Goal: Task Accomplishment & Management: Use online tool/utility

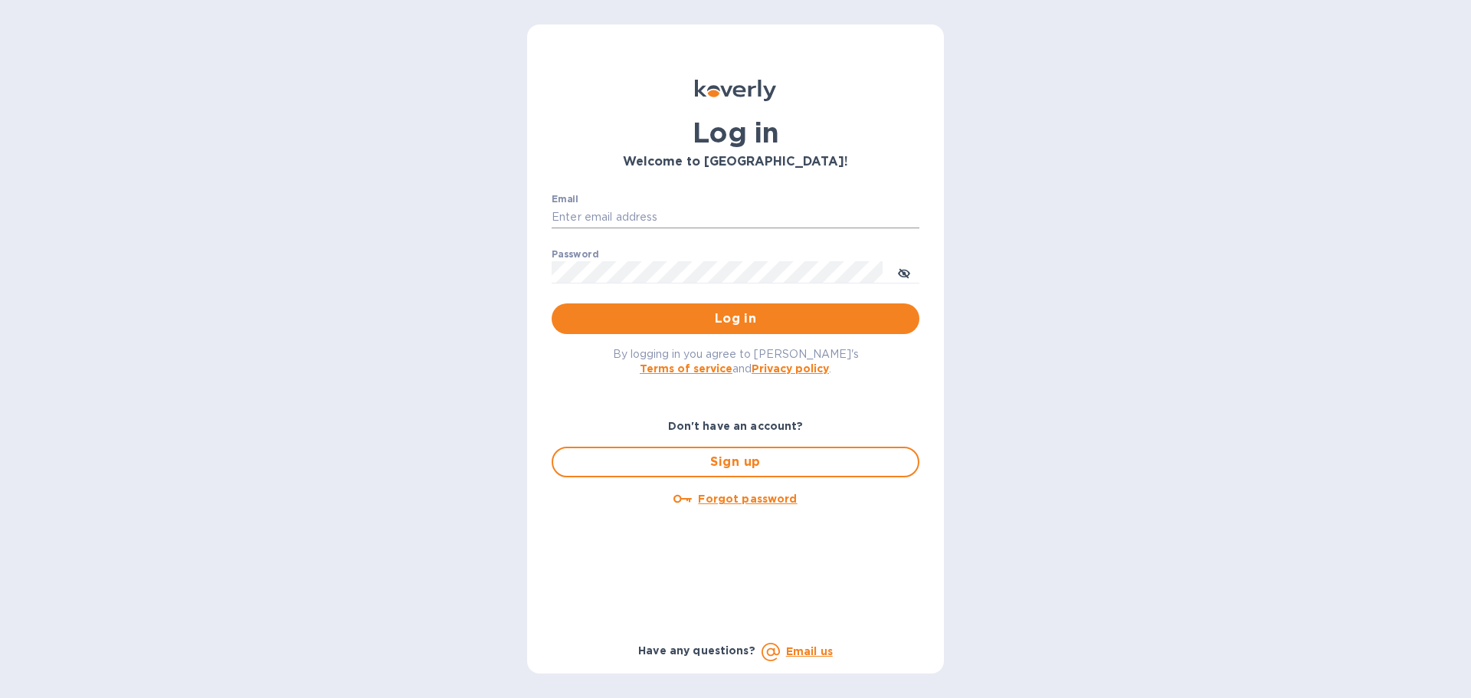
click at [617, 214] on input "Email" at bounding box center [736, 217] width 368 height 23
type input "kcassidy@nicholscauley.com"
click at [552, 303] on button "Log in" at bounding box center [736, 318] width 368 height 31
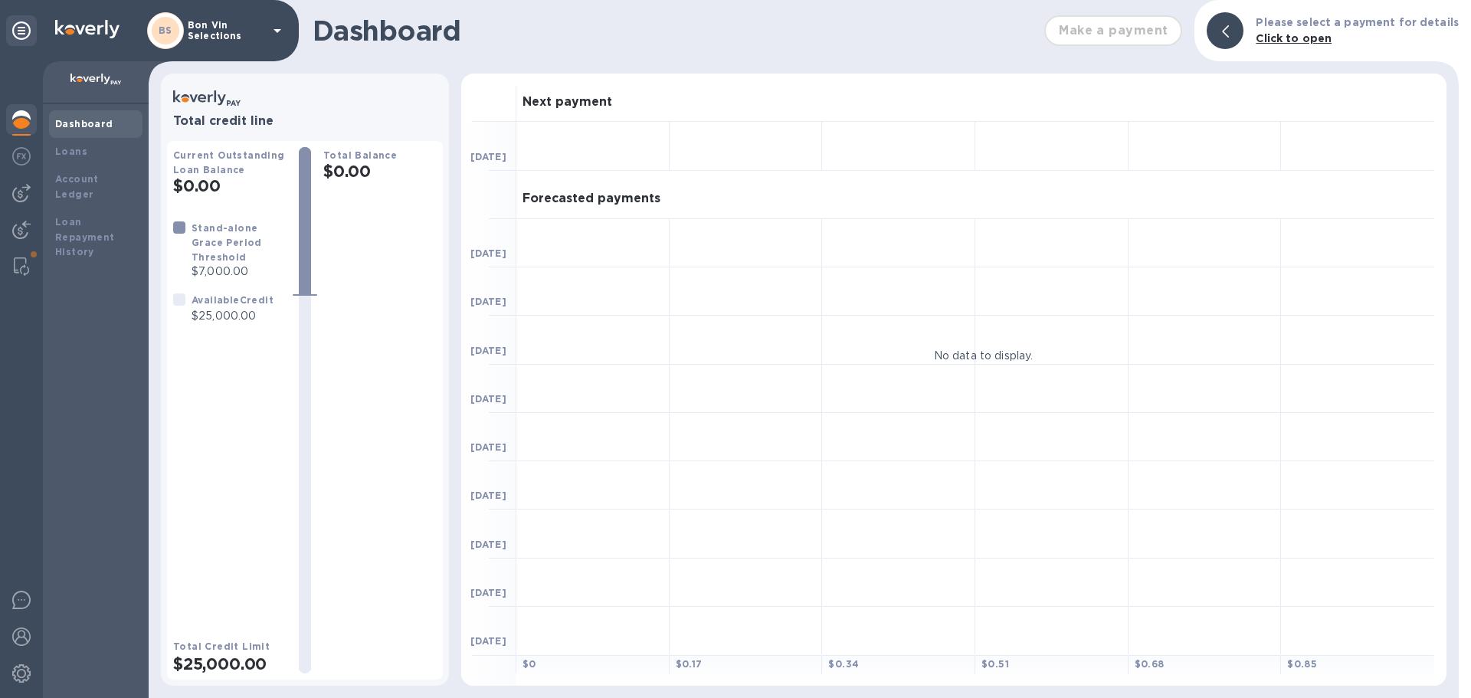
click at [203, 29] on p "Bon Vin Selections" at bounding box center [226, 30] width 77 height 21
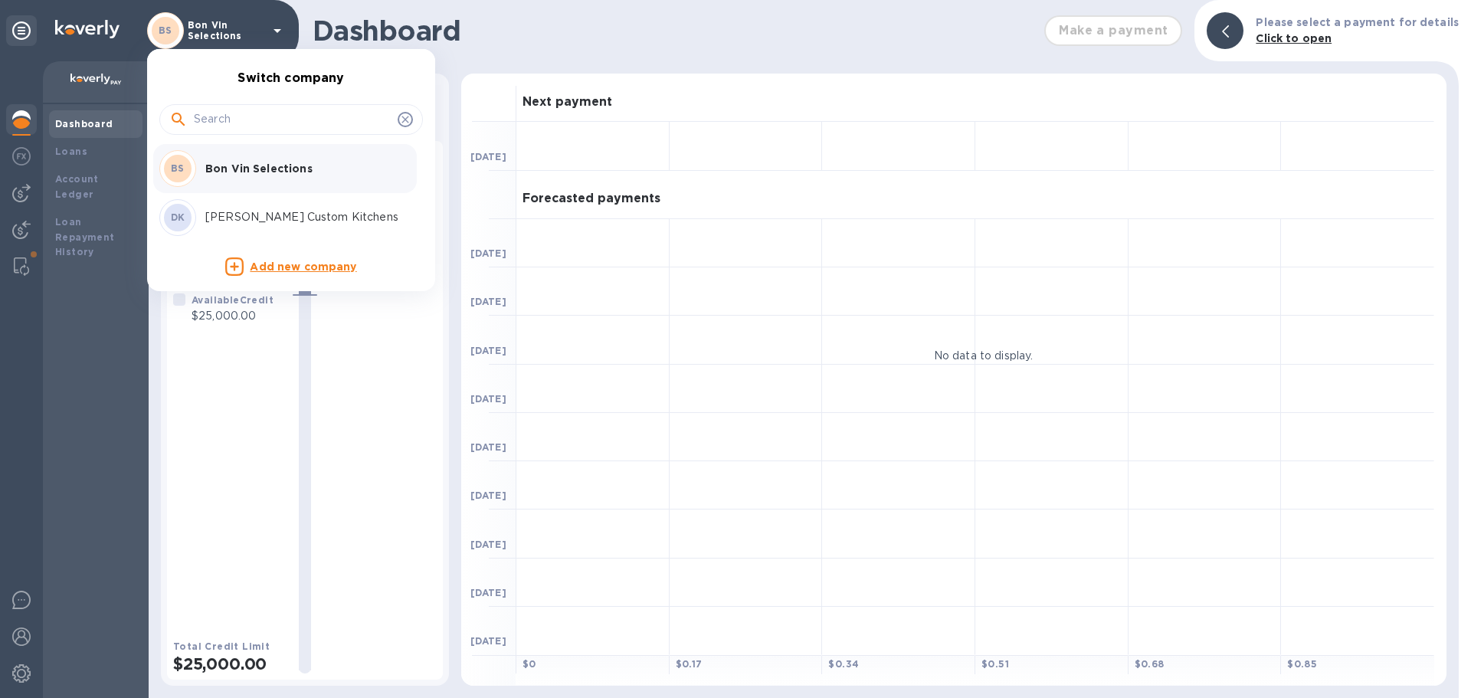
click at [229, 171] on p "Bon Vin Selections" at bounding box center [301, 168] width 193 height 15
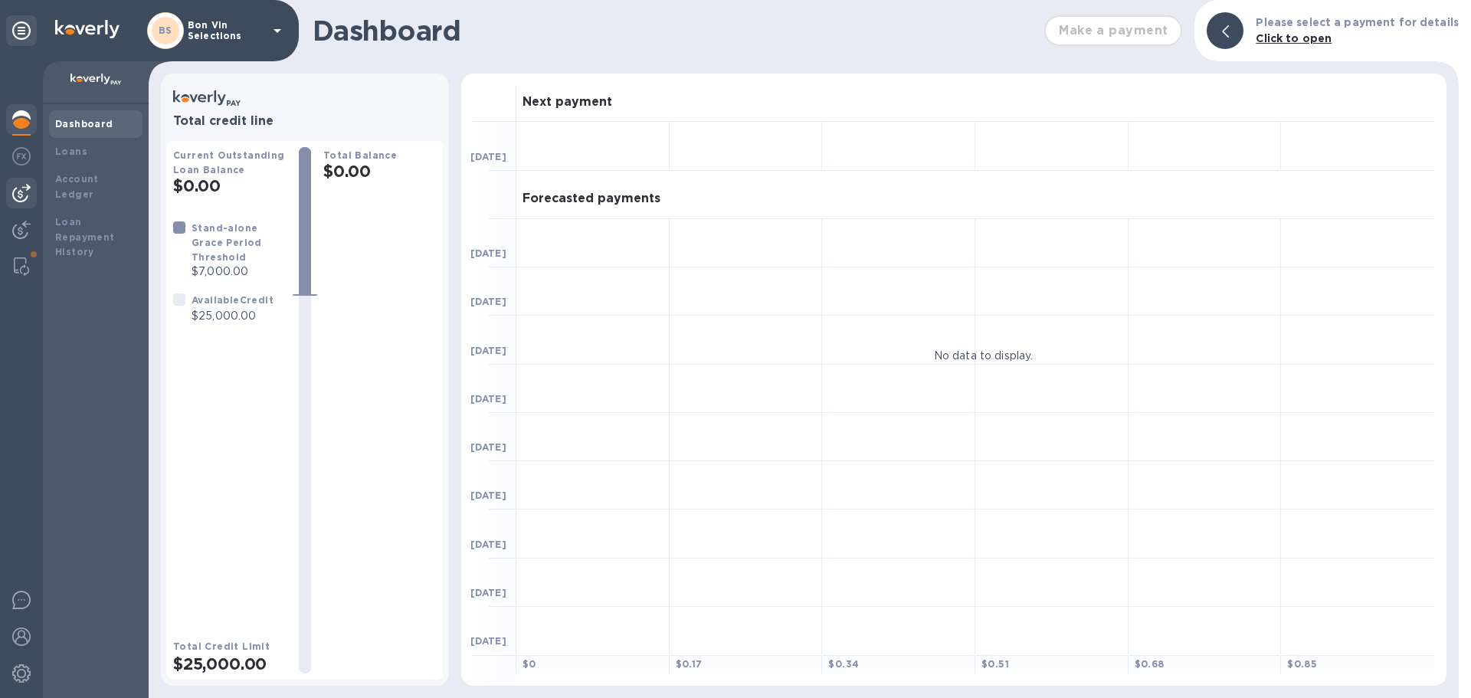
click at [22, 191] on img at bounding box center [21, 193] width 18 height 18
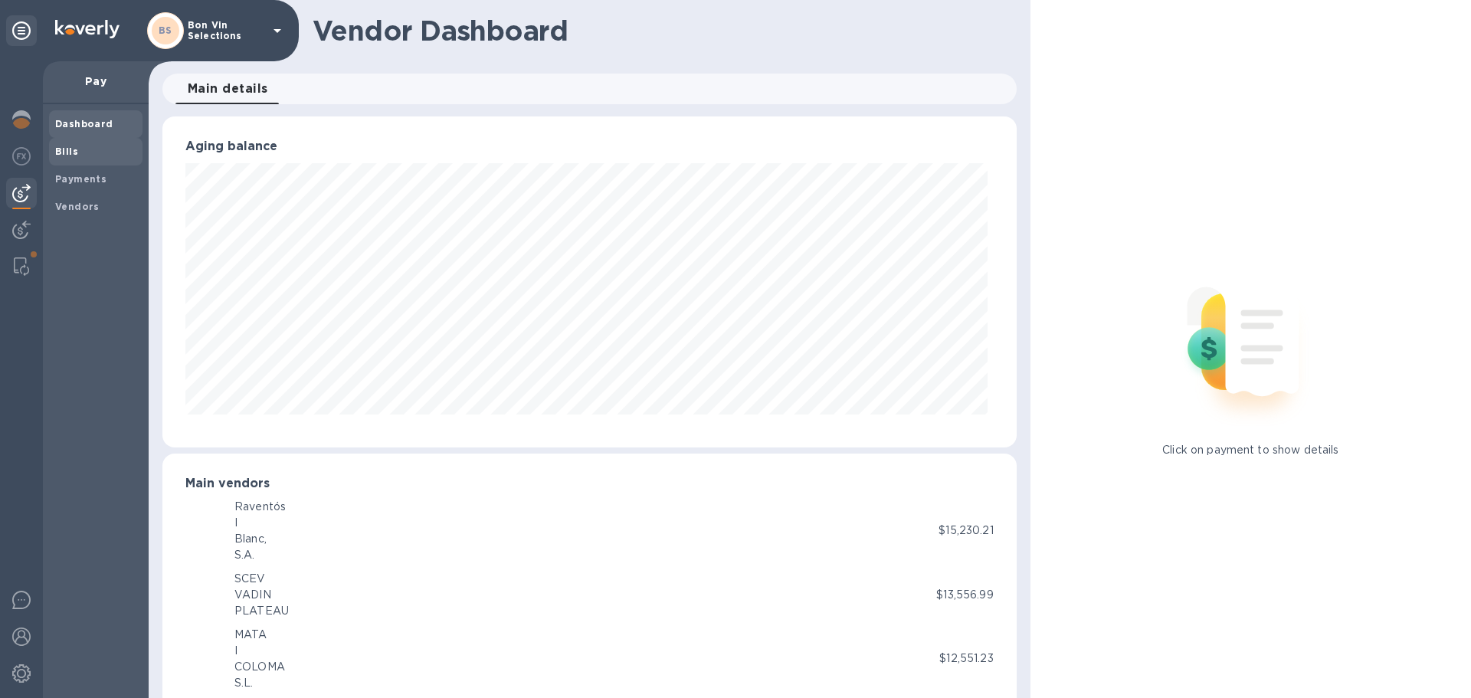
scroll to position [331, 847]
click at [64, 152] on b "Bills" at bounding box center [66, 151] width 23 height 11
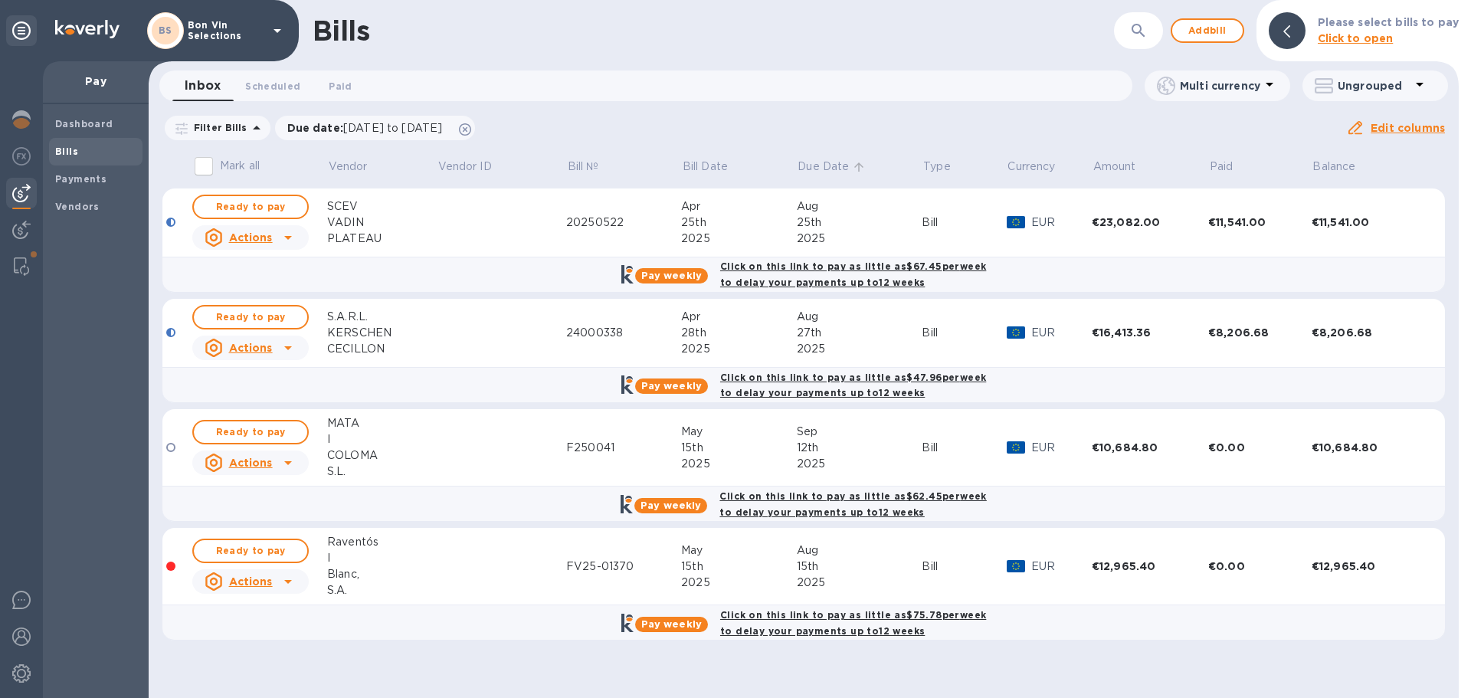
click at [854, 166] on icon at bounding box center [859, 167] width 14 height 14
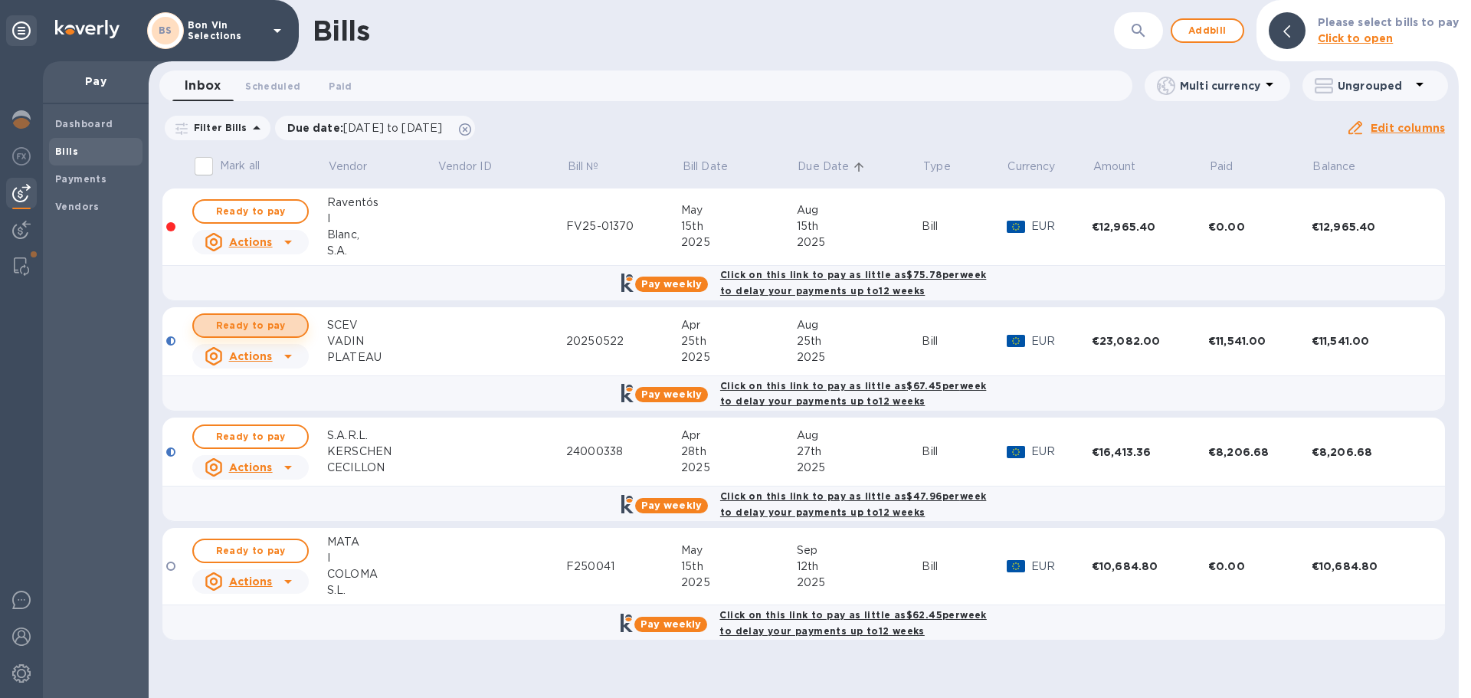
click at [253, 323] on span "Ready to pay" at bounding box center [250, 325] width 89 height 18
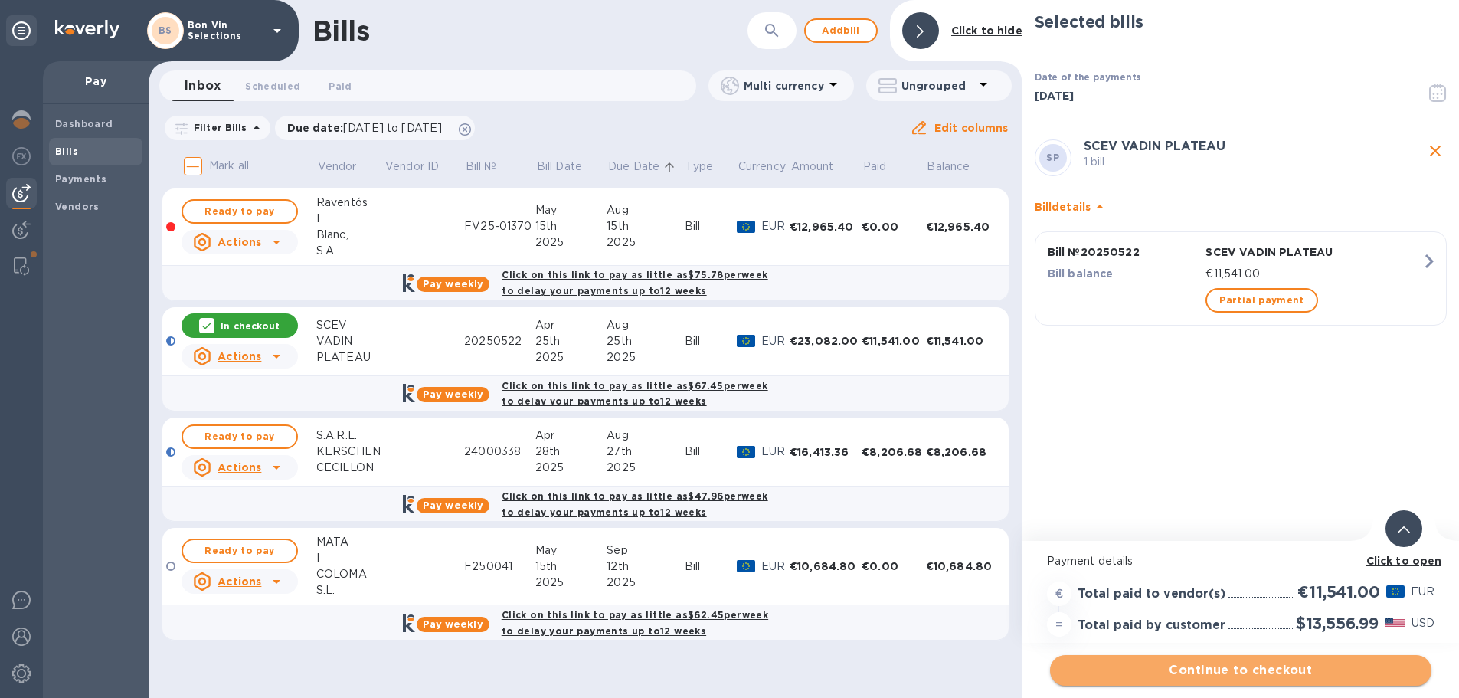
click at [1251, 678] on span "Continue to checkout" at bounding box center [1240, 670] width 357 height 18
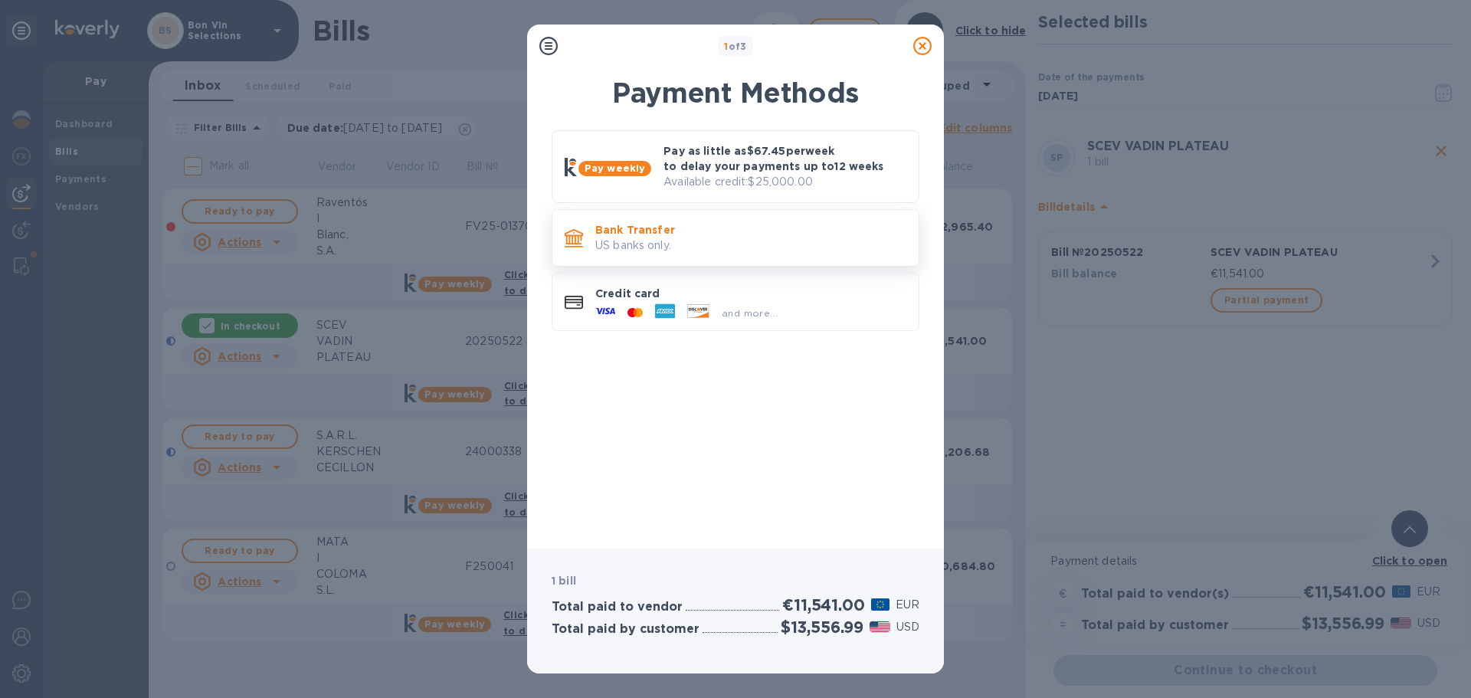
click at [604, 232] on p "Bank Transfer" at bounding box center [750, 229] width 311 height 15
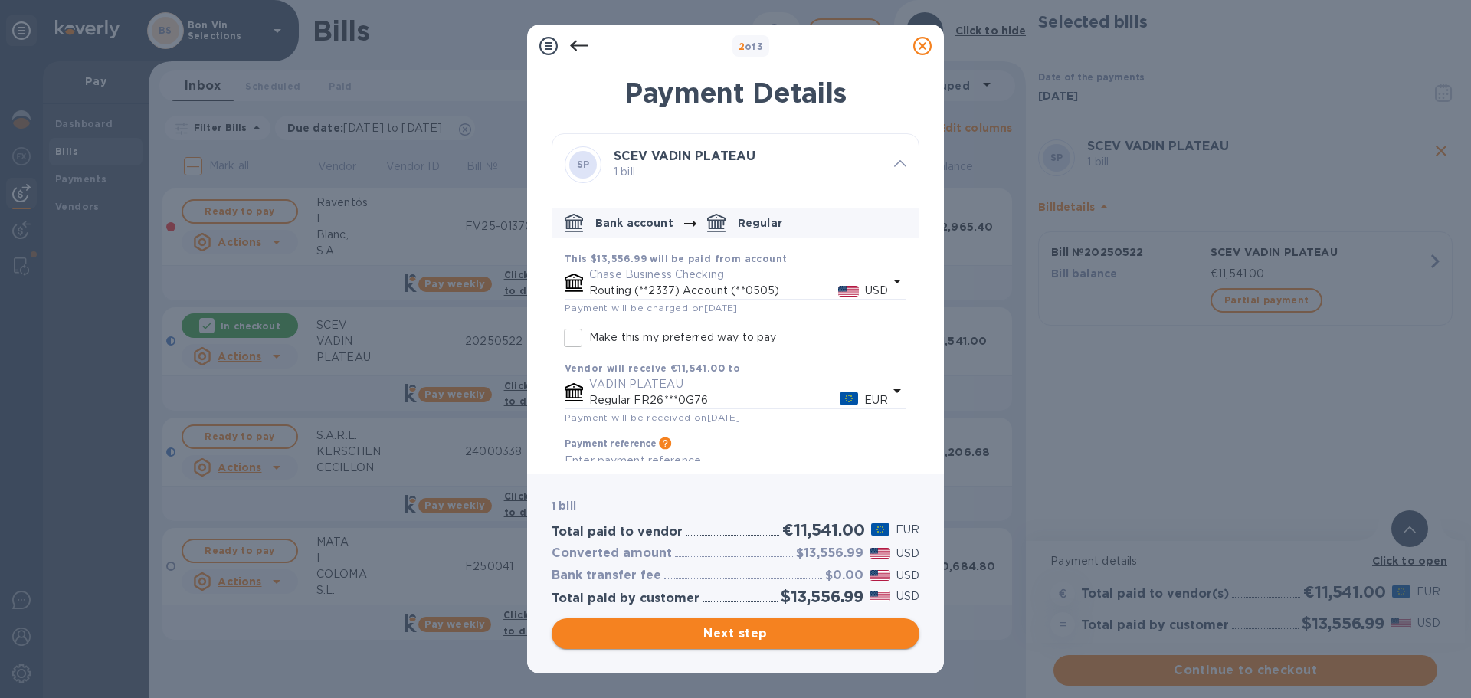
click at [774, 632] on span "Next step" at bounding box center [735, 633] width 343 height 18
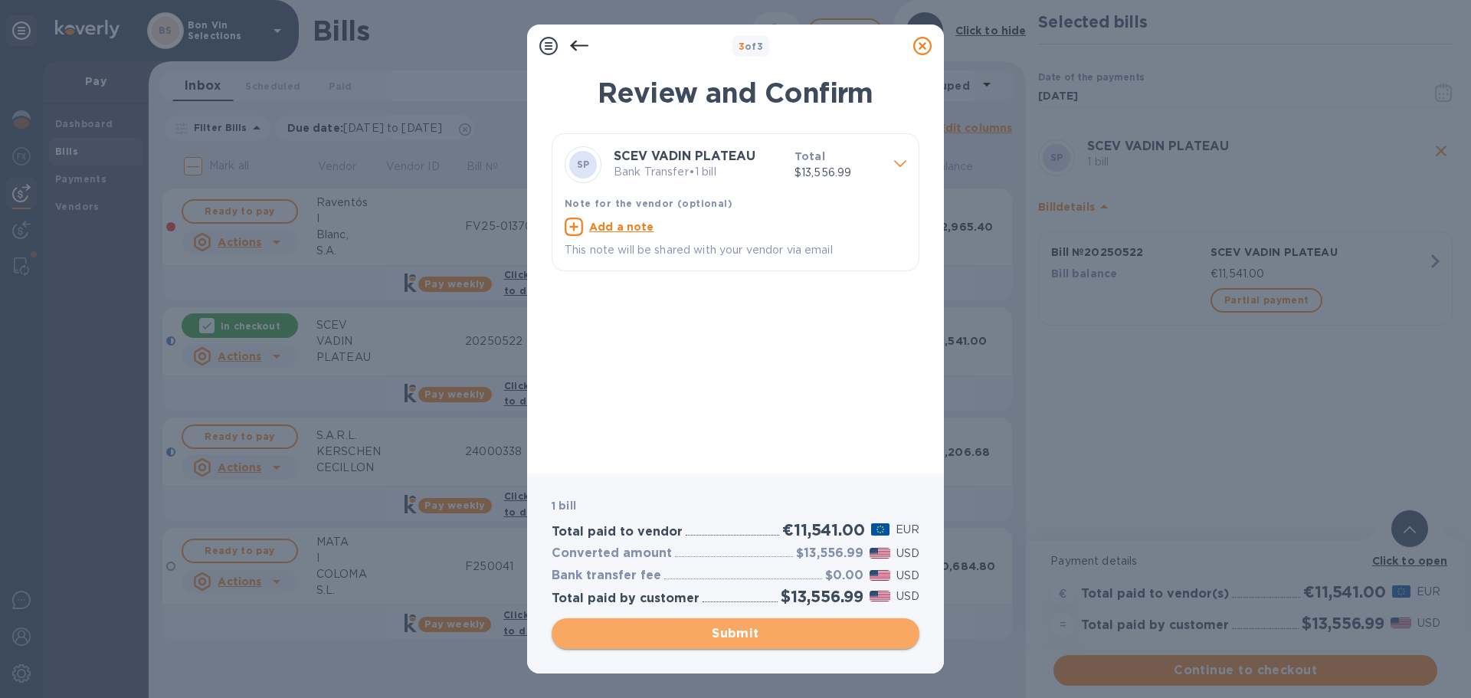
click at [774, 632] on span "Submit" at bounding box center [735, 633] width 343 height 18
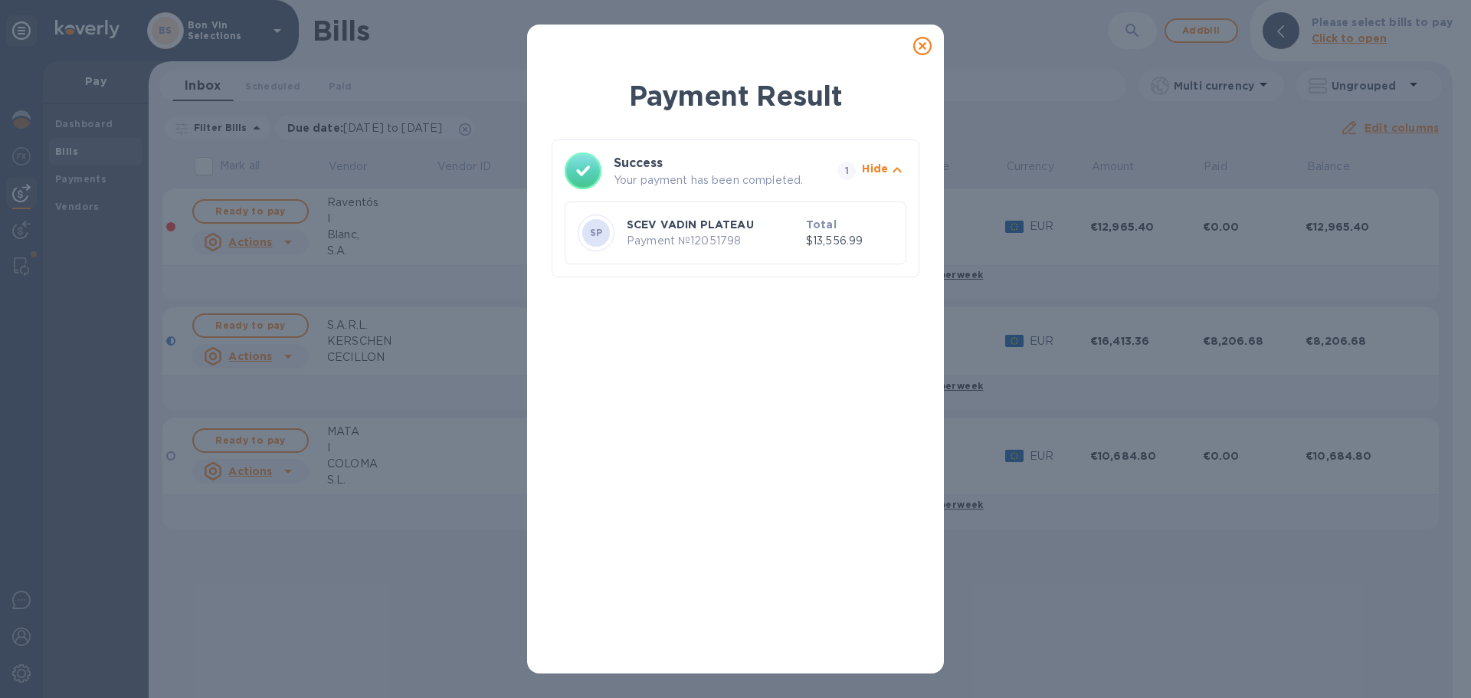
click at [920, 44] on icon at bounding box center [922, 46] width 18 height 18
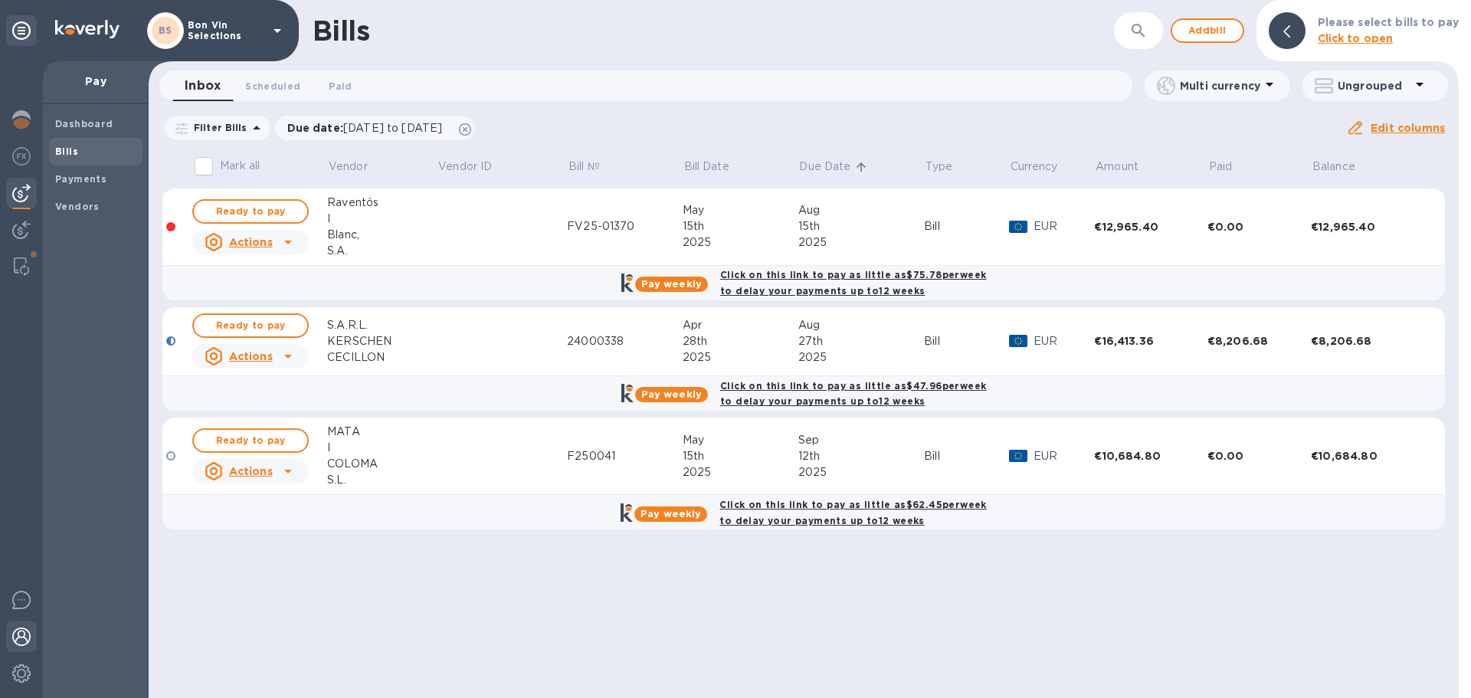
click at [15, 631] on img at bounding box center [21, 636] width 18 height 18
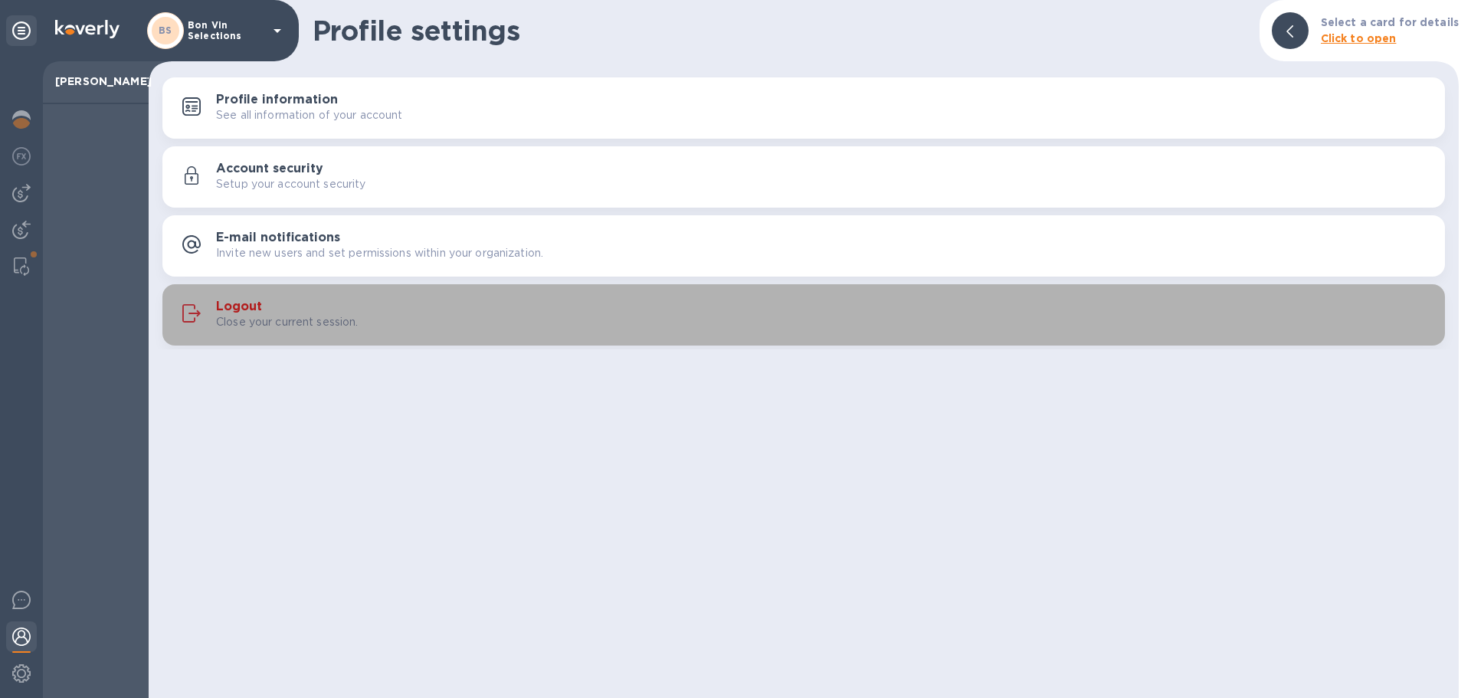
click at [239, 308] on h3 "Logout" at bounding box center [239, 307] width 46 height 15
